Goal: Find specific page/section: Find specific page/section

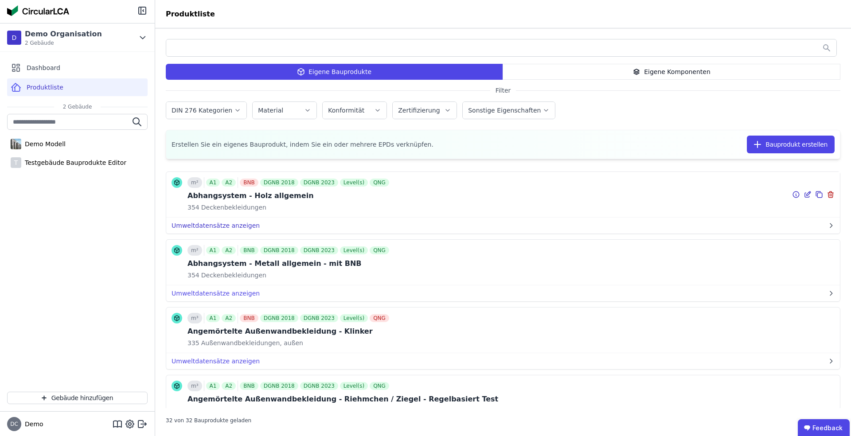
click at [228, 228] on button "Umweltdatensätze anzeigen" at bounding box center [503, 226] width 674 height 16
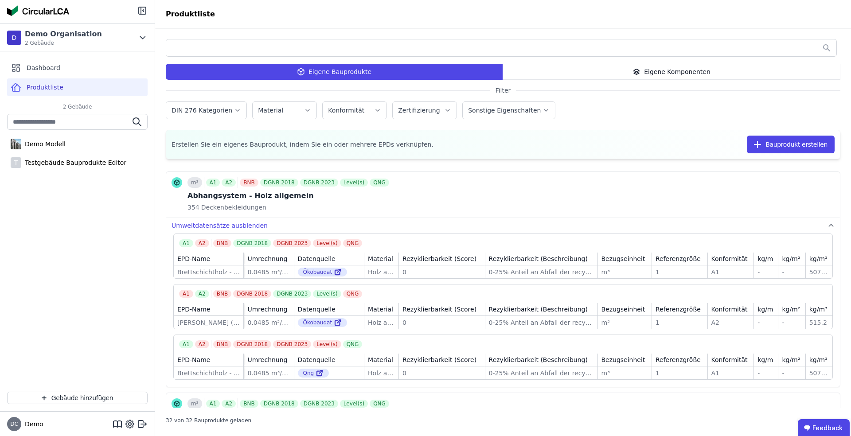
click at [192, 20] on header "Produktliste" at bounding box center [503, 14] width 696 height 28
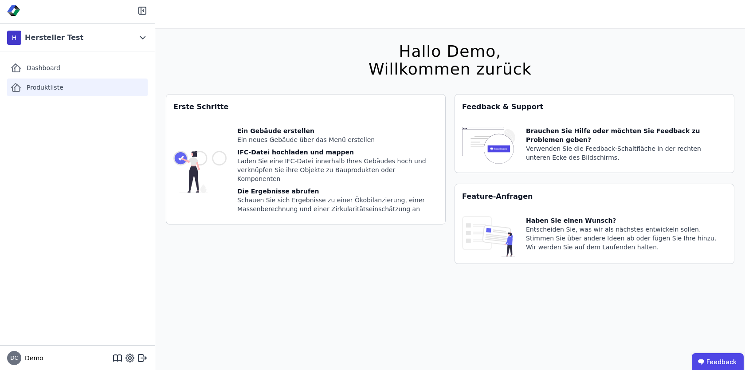
click at [39, 88] on span "Produktliste" at bounding box center [45, 87] width 37 height 9
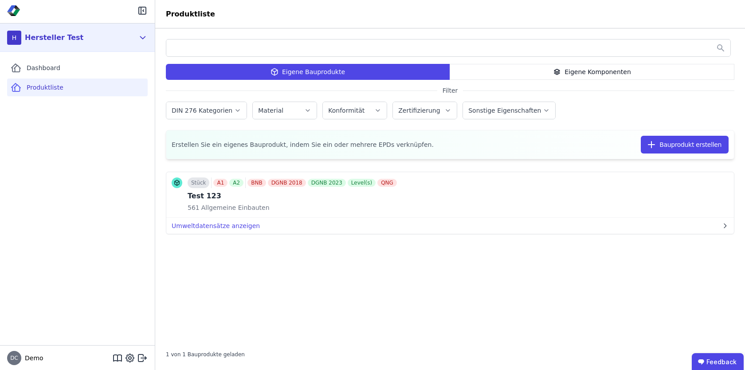
click at [139, 33] on icon at bounding box center [143, 37] width 10 height 11
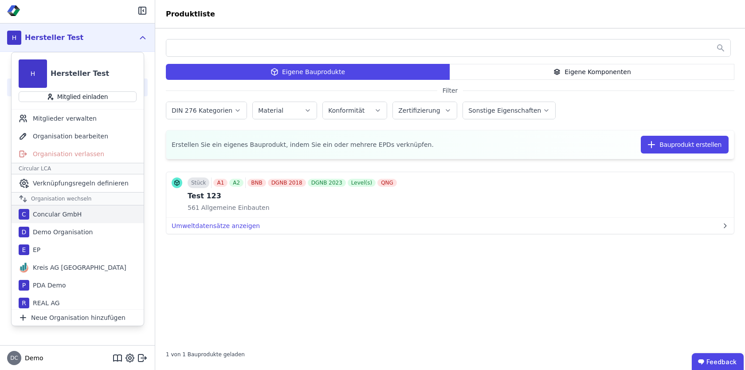
click at [65, 217] on div "Concular GmbH" at bounding box center [55, 214] width 52 height 9
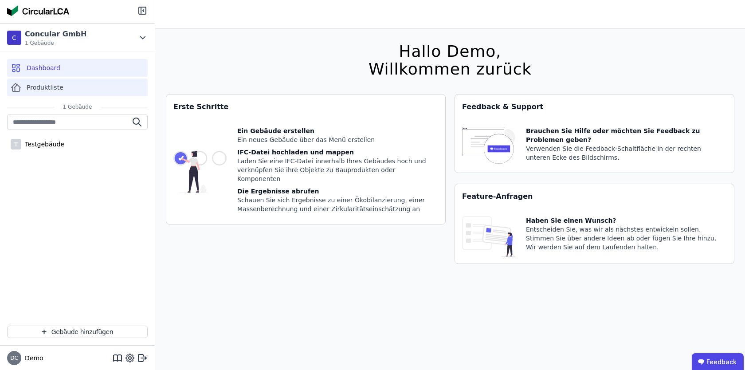
click at [51, 86] on span "Produktliste" at bounding box center [45, 87] width 37 height 9
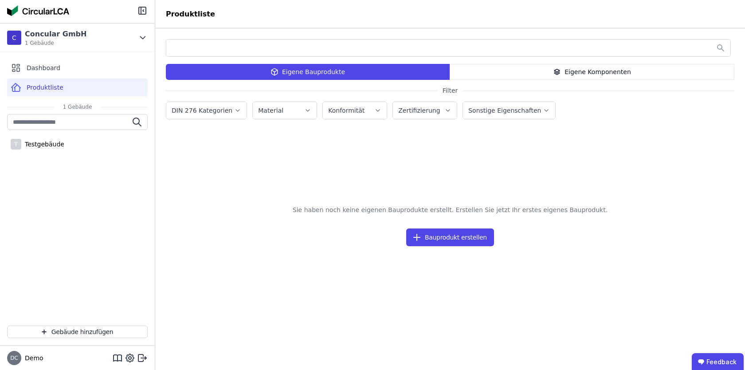
click at [558, 68] on icon at bounding box center [557, 72] width 8 height 11
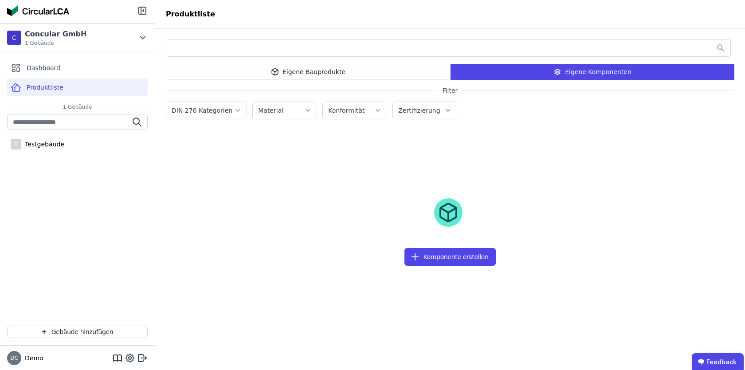
click at [386, 73] on div "Eigene Bauprodukte" at bounding box center [308, 72] width 285 height 16
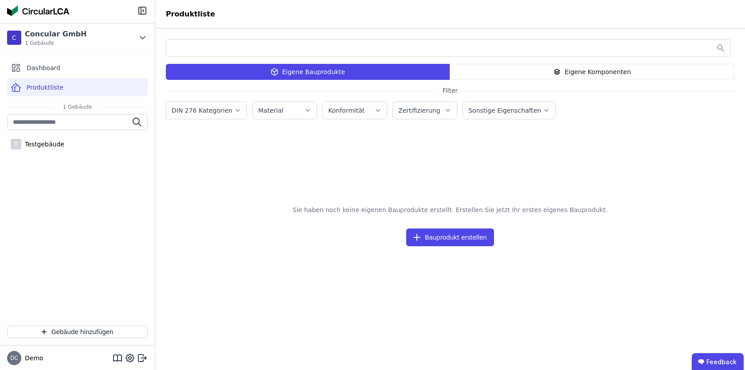
click at [366, 181] on div "Sie haben noch keine eigenen Bauprodukte erstellt. Erstellen Sie jetzt Ihr erst…" at bounding box center [450, 252] width 568 height 179
click at [61, 70] on div "Dashboard" at bounding box center [77, 68] width 141 height 18
